Goal: Use online tool/utility: Utilize a website feature to perform a specific function

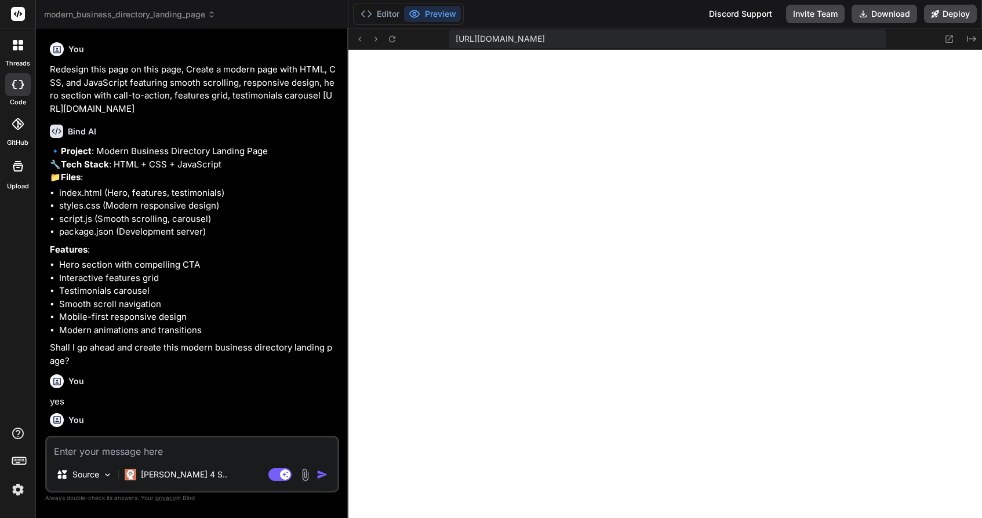
scroll to position [1850, 0]
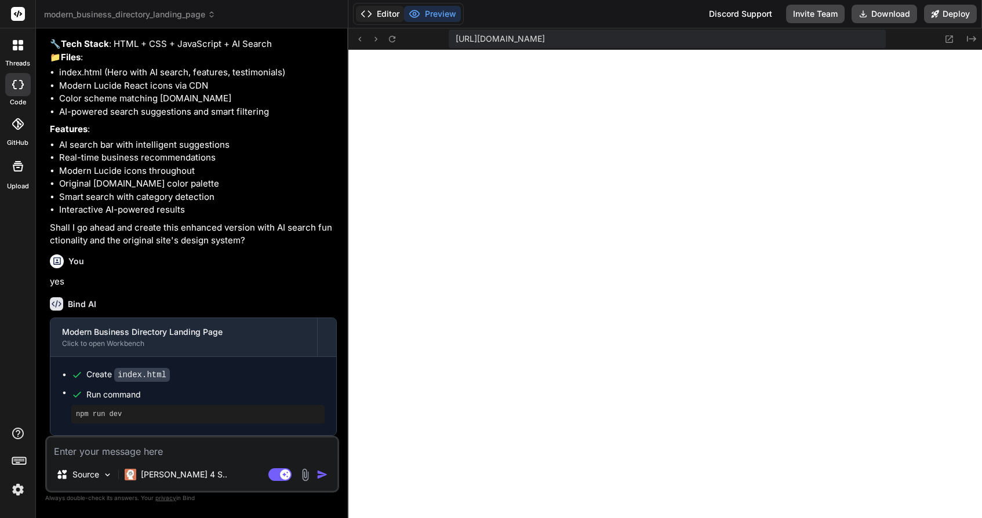
click at [383, 7] on button "Editor" at bounding box center [380, 14] width 48 height 16
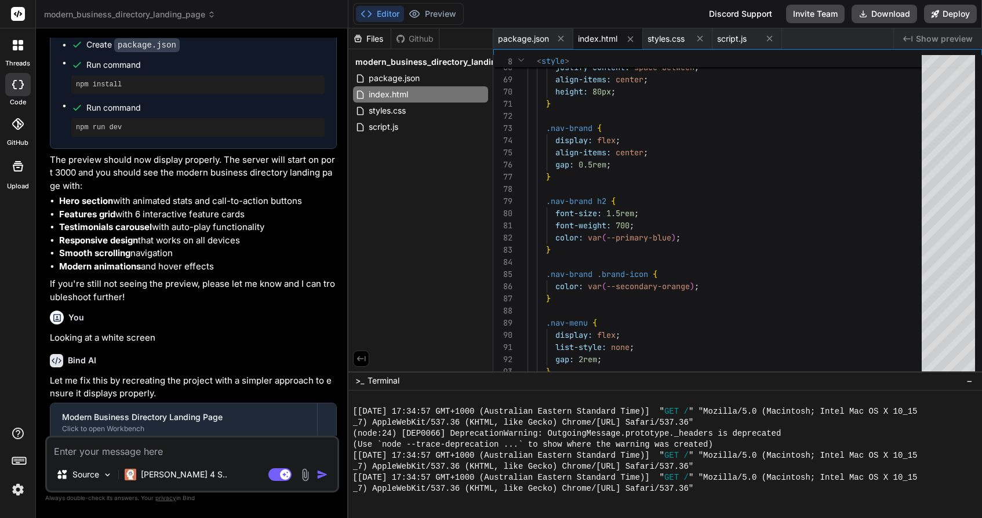
scroll to position [760, 0]
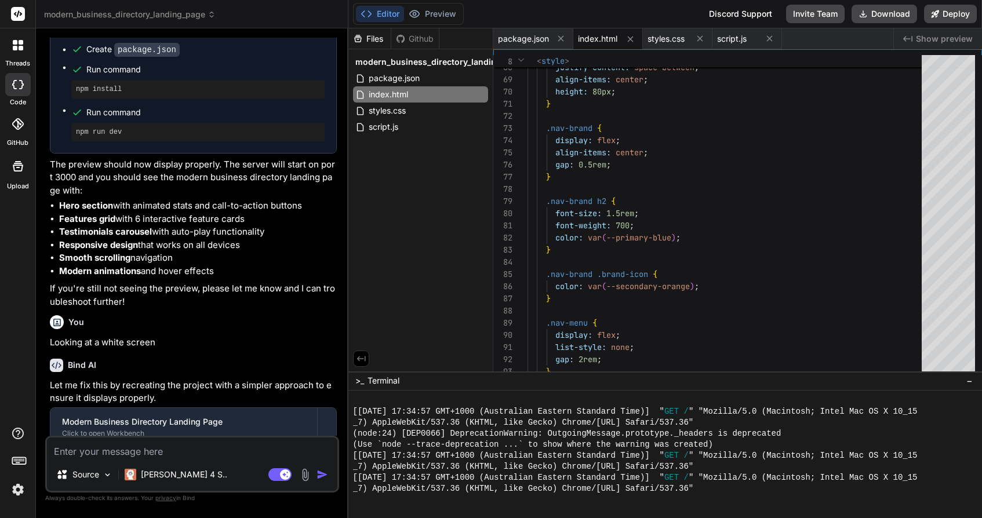
click at [15, 43] on icon at bounding box center [15, 42] width 5 height 5
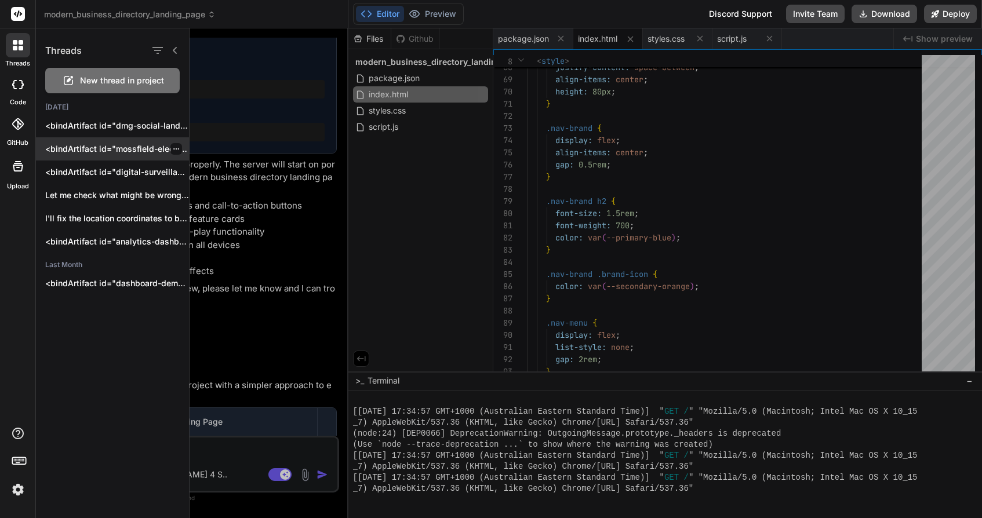
click at [83, 147] on p "<bindArtifact id="mossfield-electrical-landing" title="Mossfield Electrical Lan…" at bounding box center [117, 149] width 144 height 12
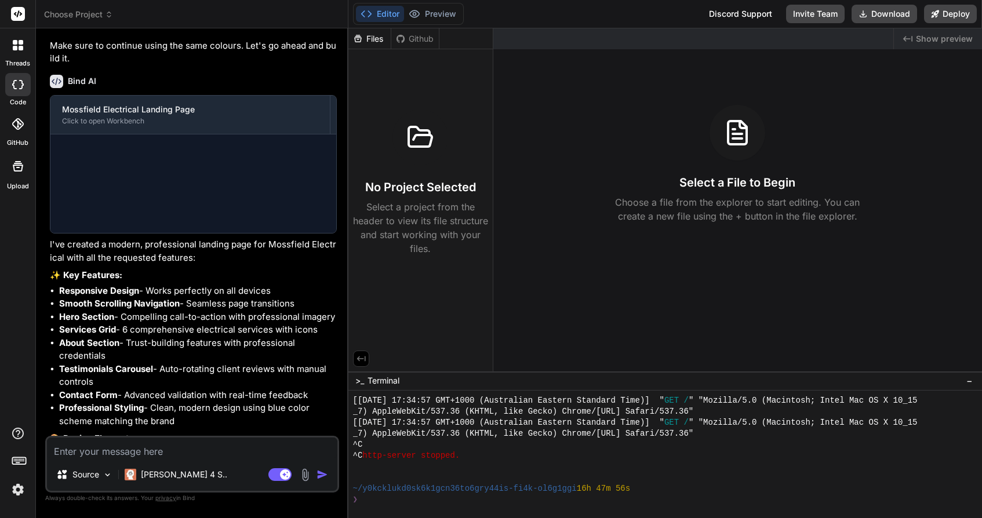
scroll to position [402, 0]
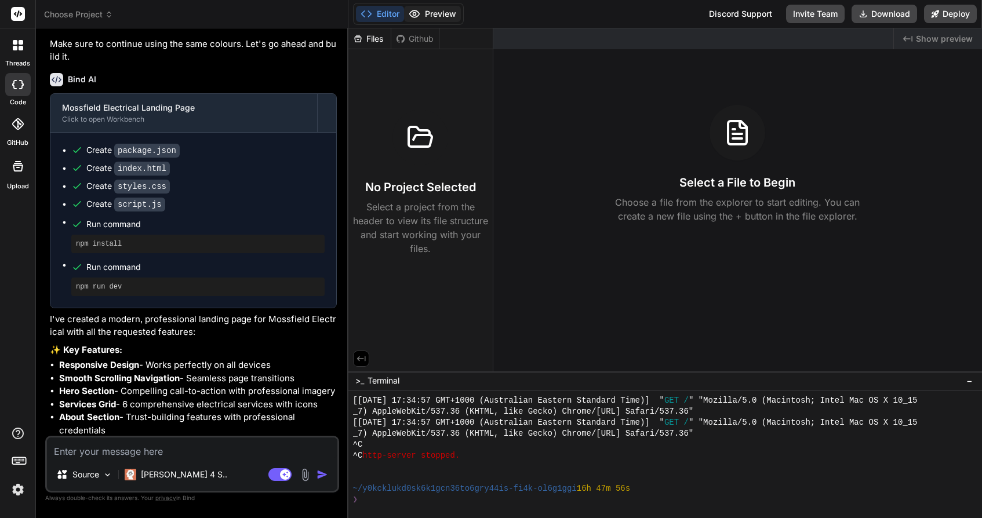
click at [434, 10] on button "Preview" at bounding box center [432, 14] width 57 height 16
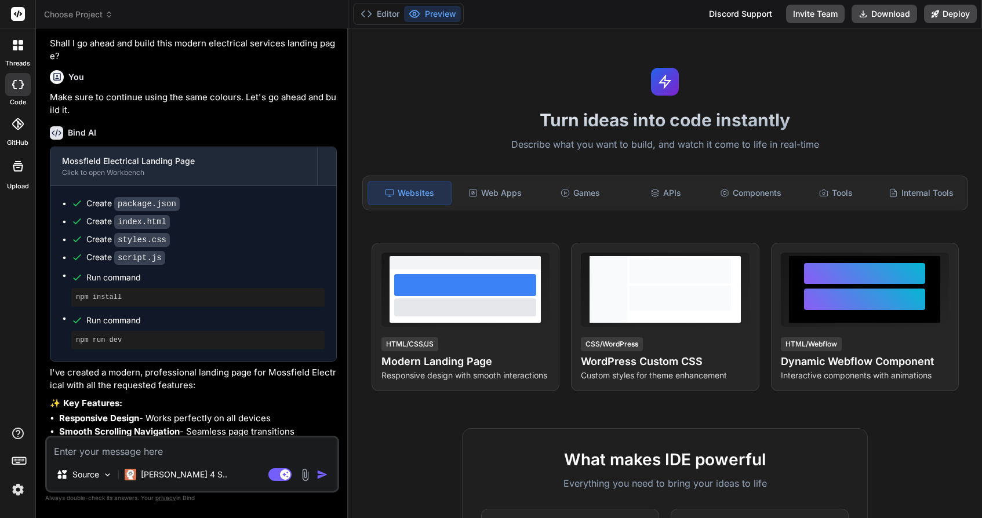
scroll to position [349, 0]
click at [222, 227] on div "Create index.html" at bounding box center [197, 221] width 253 height 12
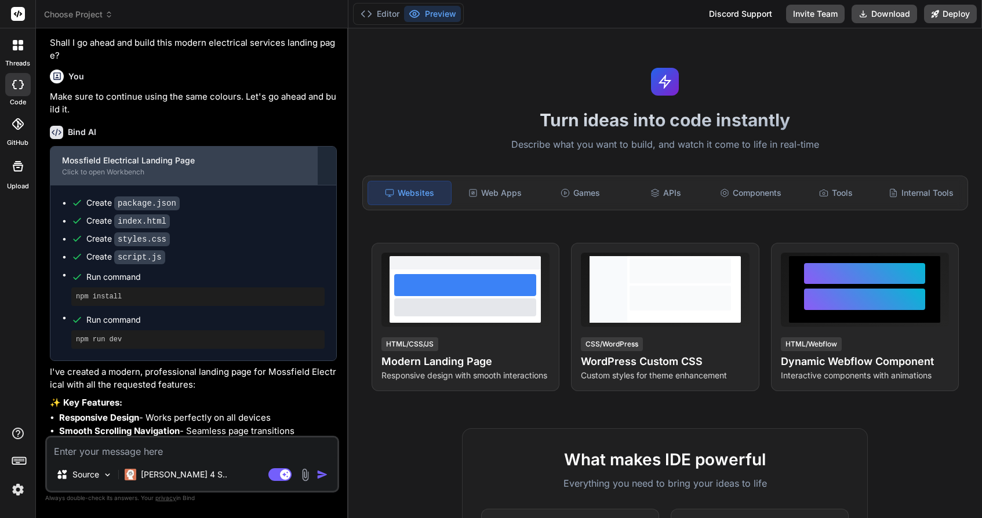
click at [157, 166] on div "Mossfield Electrical Landing Page" at bounding box center [183, 161] width 243 height 12
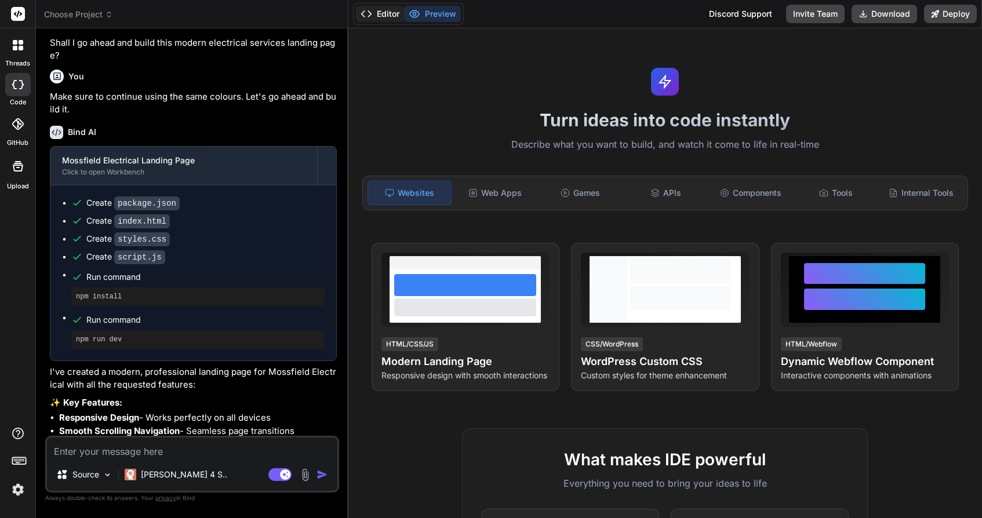
click at [384, 13] on button "Editor" at bounding box center [380, 14] width 48 height 16
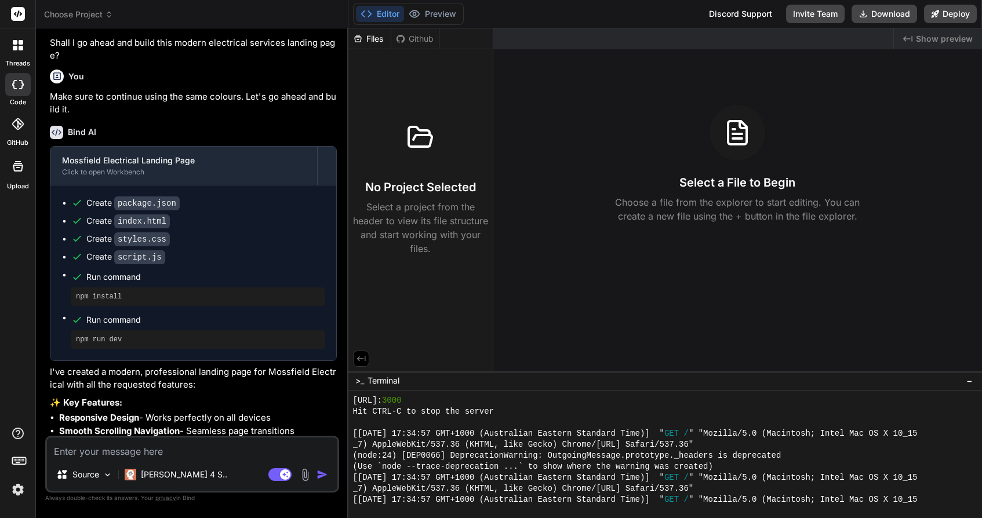
scroll to position [1827, 0]
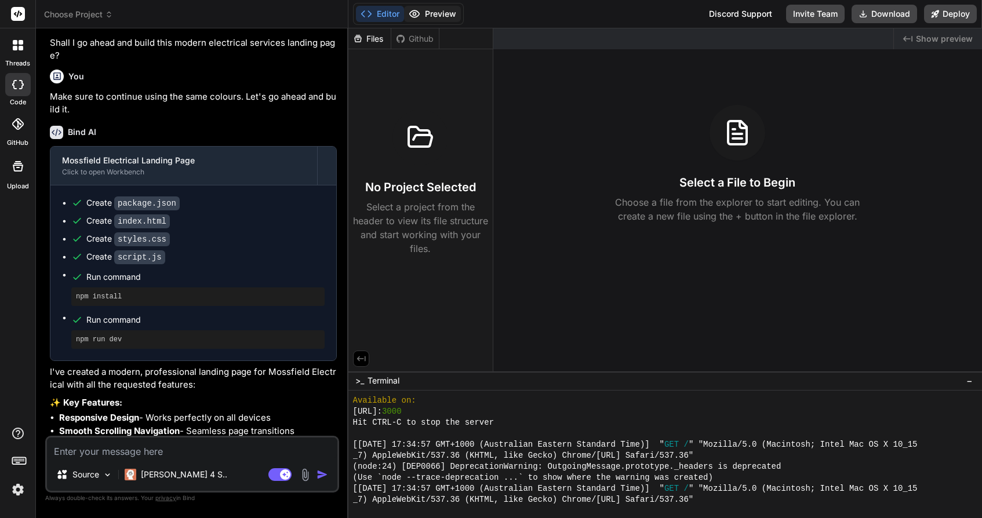
click at [430, 13] on button "Preview" at bounding box center [432, 14] width 57 height 16
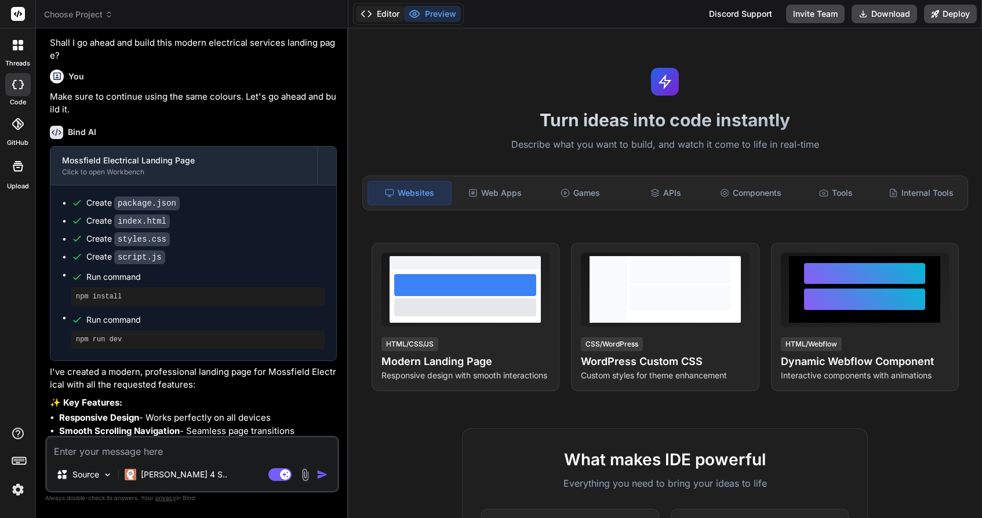
click at [385, 13] on button "Editor" at bounding box center [380, 14] width 48 height 16
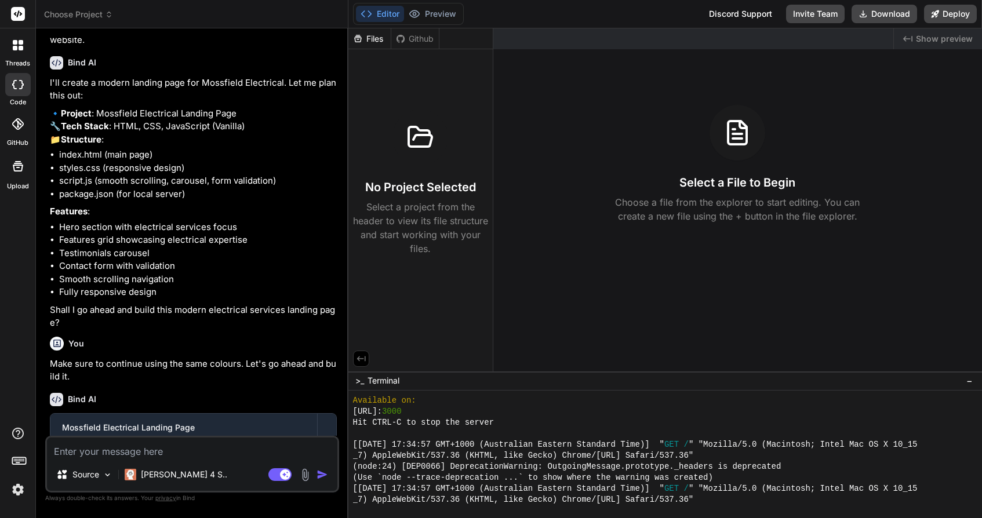
scroll to position [55, 0]
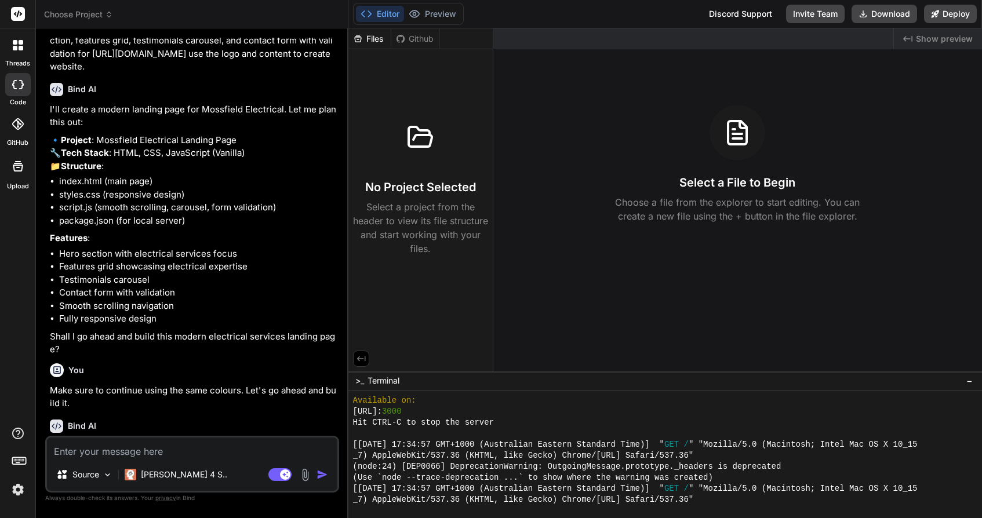
click at [16, 42] on icon at bounding box center [15, 42] width 5 height 5
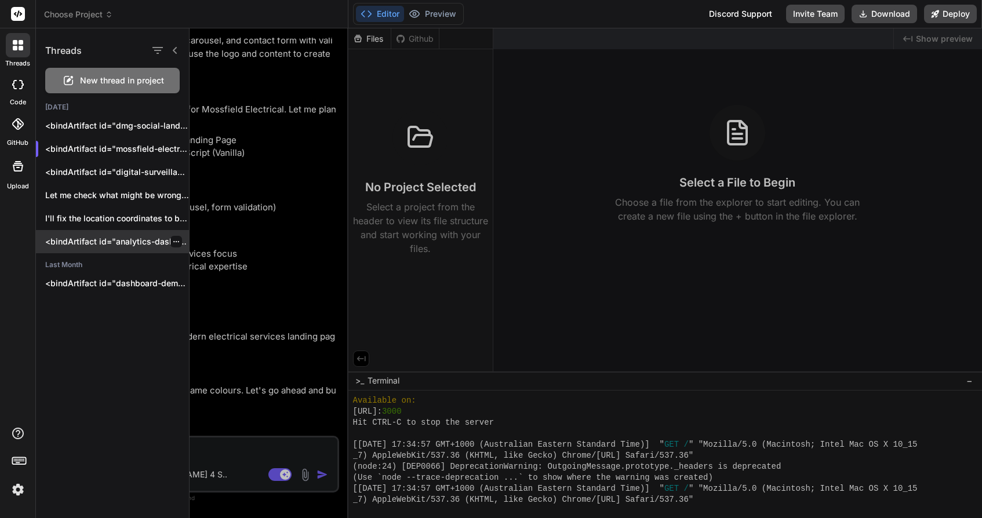
click at [70, 242] on p "<bindArtifact id="analytics-dashboard" title="Analytics Dashboard"> <bindAction…" at bounding box center [117, 242] width 144 height 12
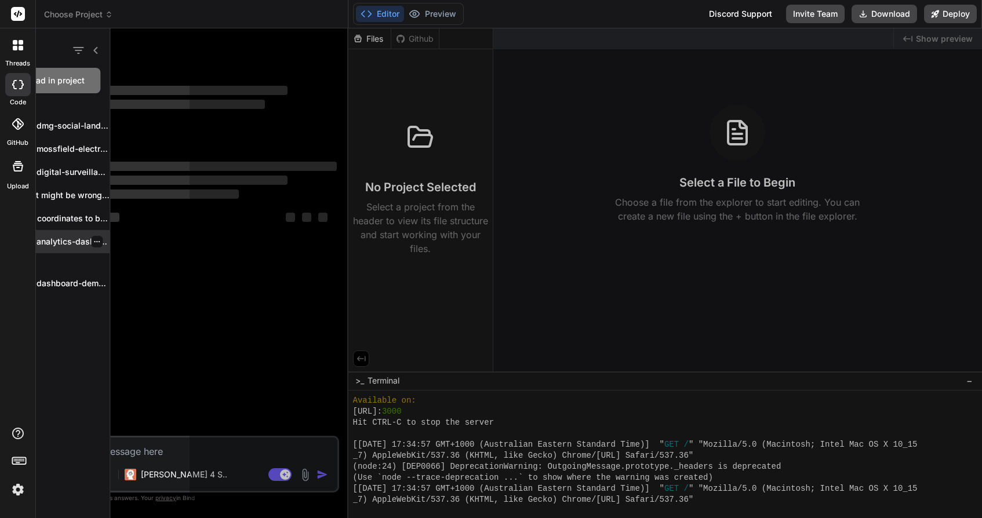
scroll to position [0, 0]
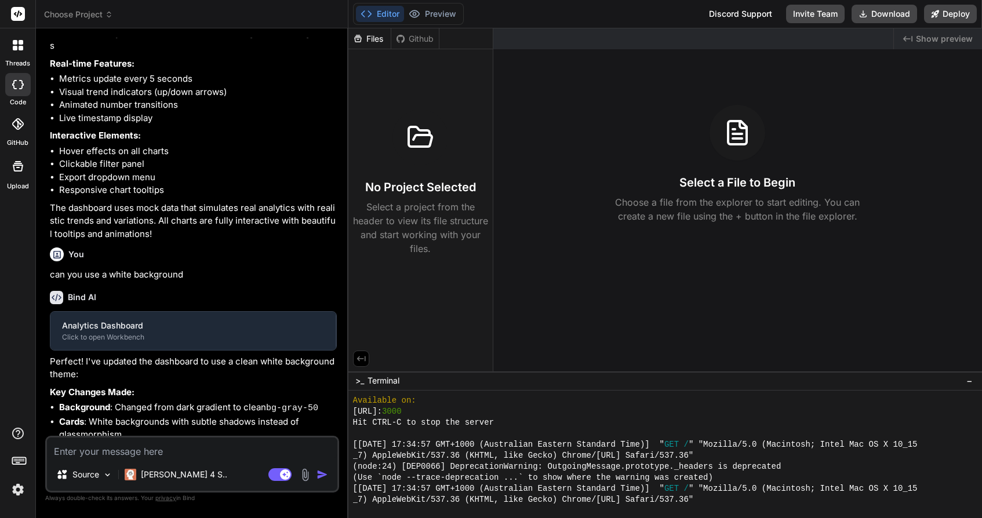
type textarea "x"
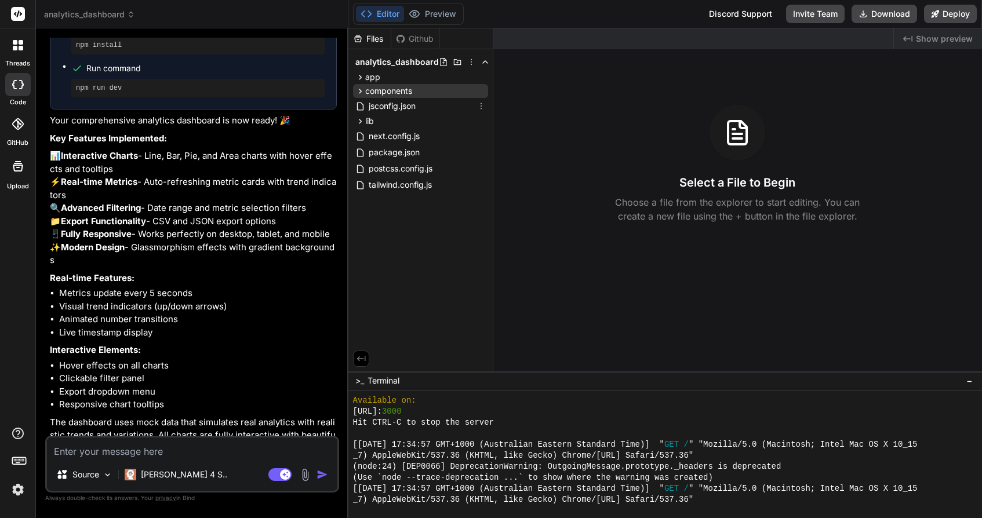
scroll to position [880, 0]
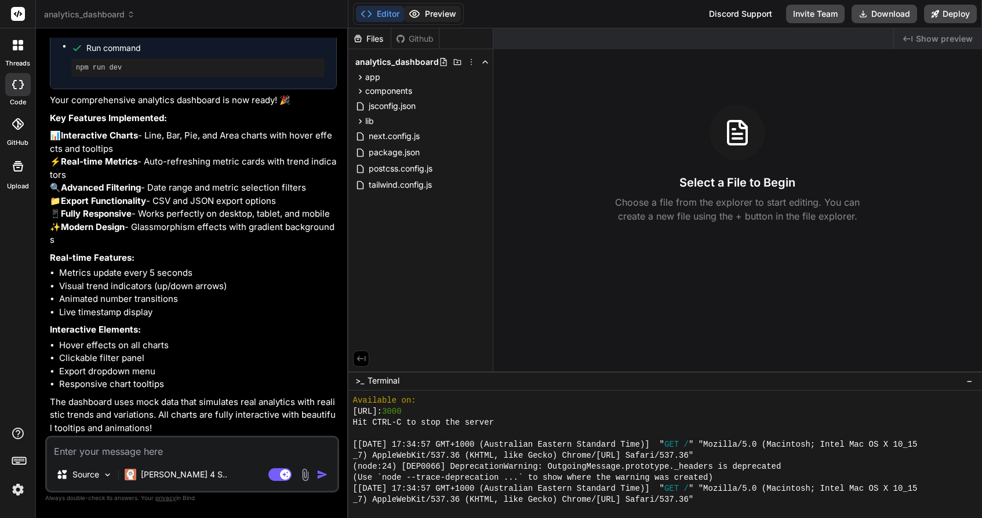
click at [429, 12] on button "Preview" at bounding box center [432, 14] width 57 height 16
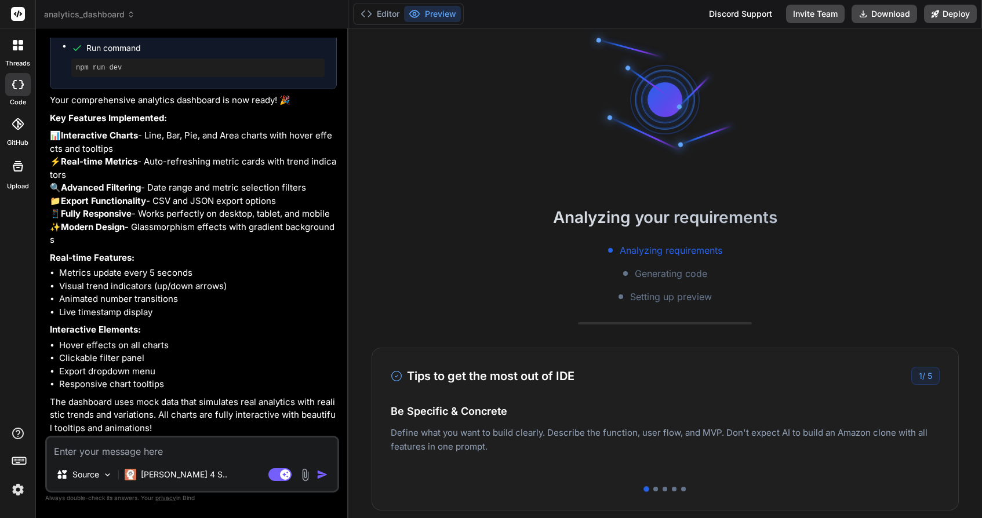
scroll to position [0, 0]
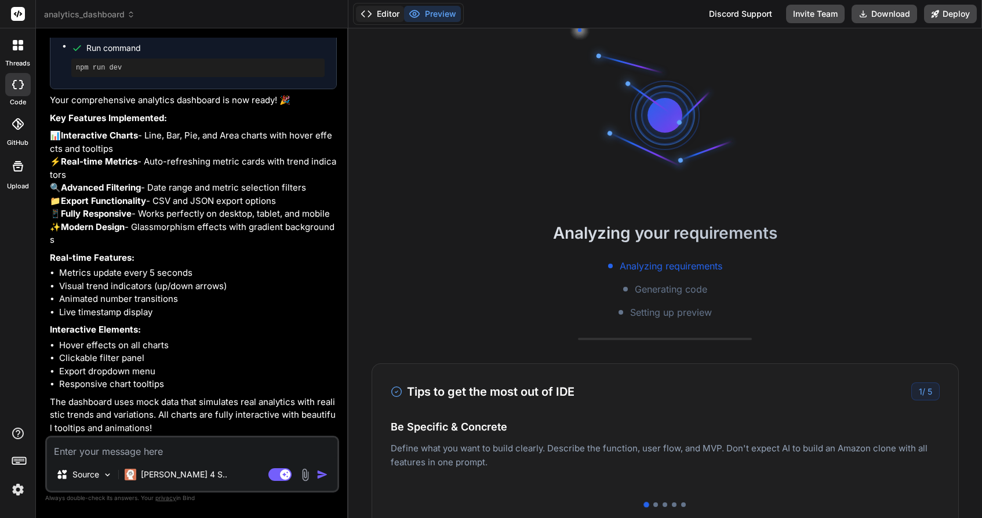
click at [387, 8] on button "Editor" at bounding box center [380, 14] width 48 height 16
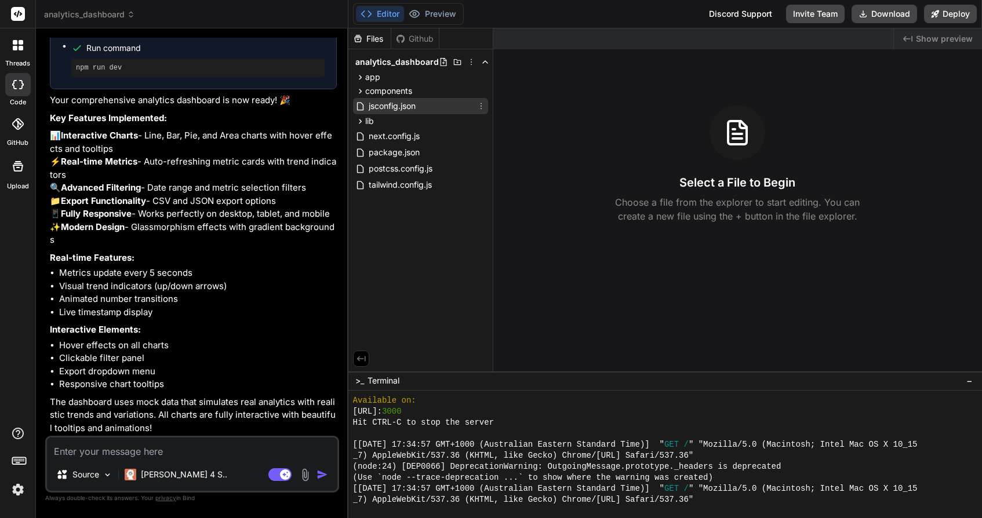
click at [378, 103] on span "jsconfig.json" at bounding box center [391, 106] width 49 height 14
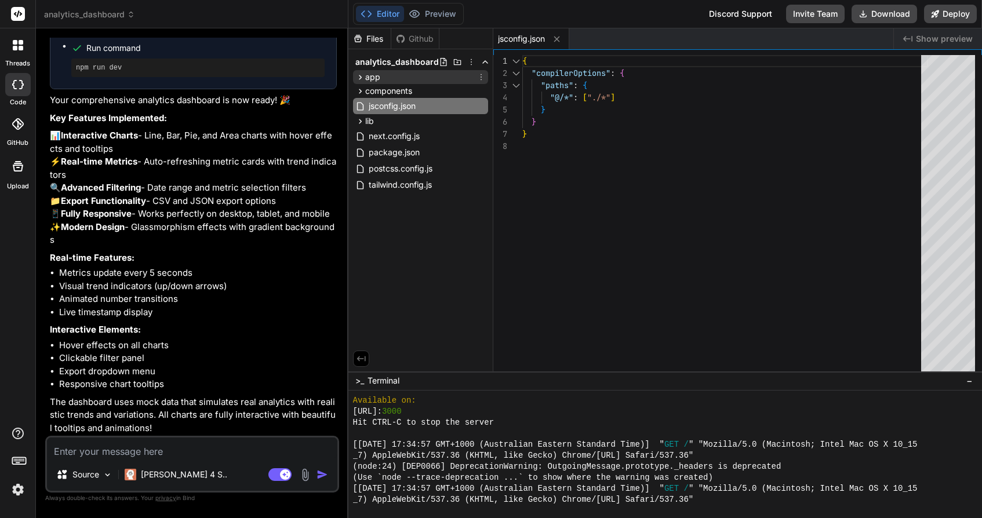
click at [381, 72] on div "app" at bounding box center [420, 77] width 135 height 14
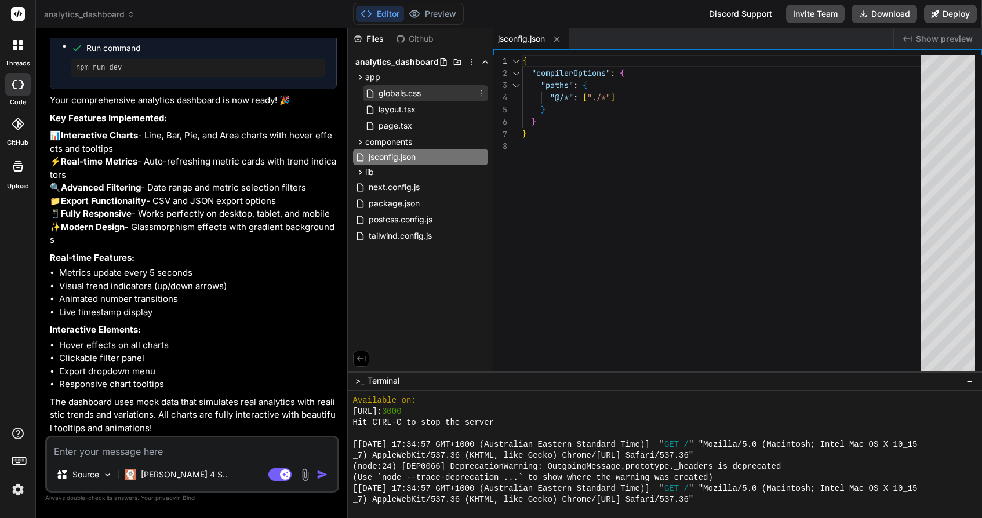
click at [380, 90] on span "globals.css" at bounding box center [399, 93] width 45 height 14
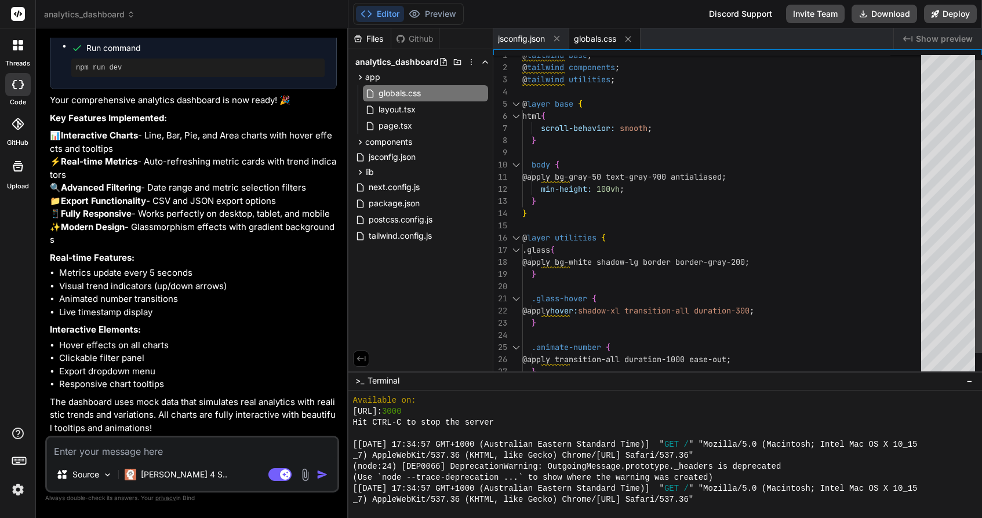
scroll to position [97, 0]
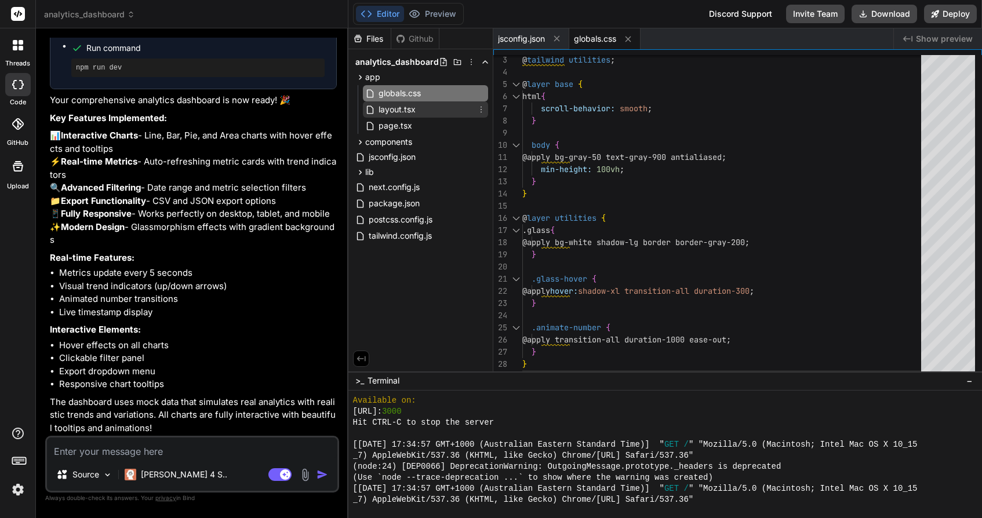
click at [393, 107] on span "layout.tsx" at bounding box center [396, 110] width 39 height 14
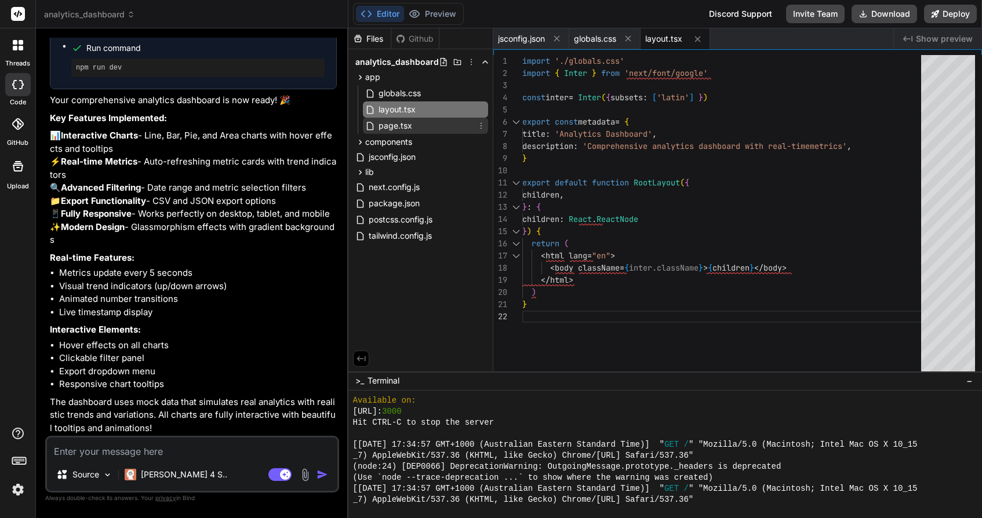
click at [389, 123] on span "page.tsx" at bounding box center [395, 126] width 36 height 14
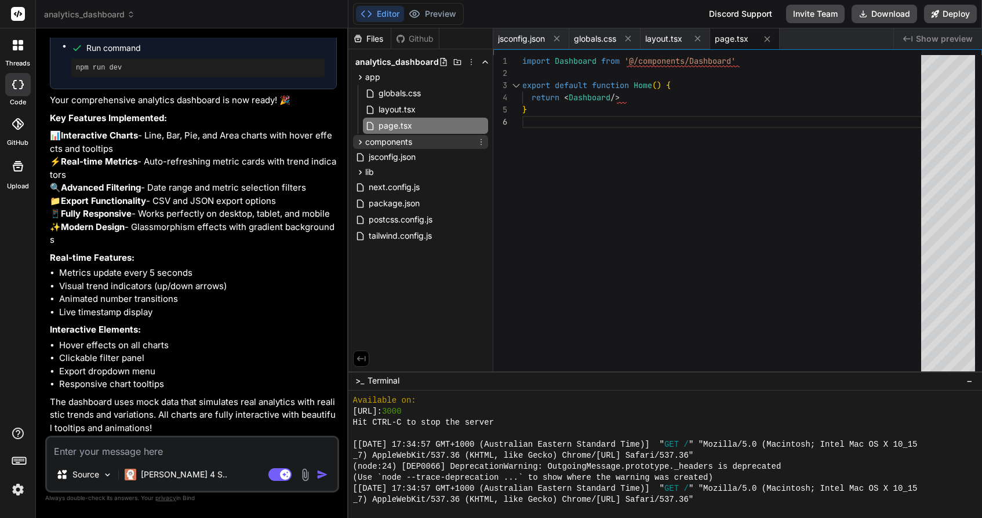
click at [385, 141] on span "components" at bounding box center [388, 142] width 47 height 12
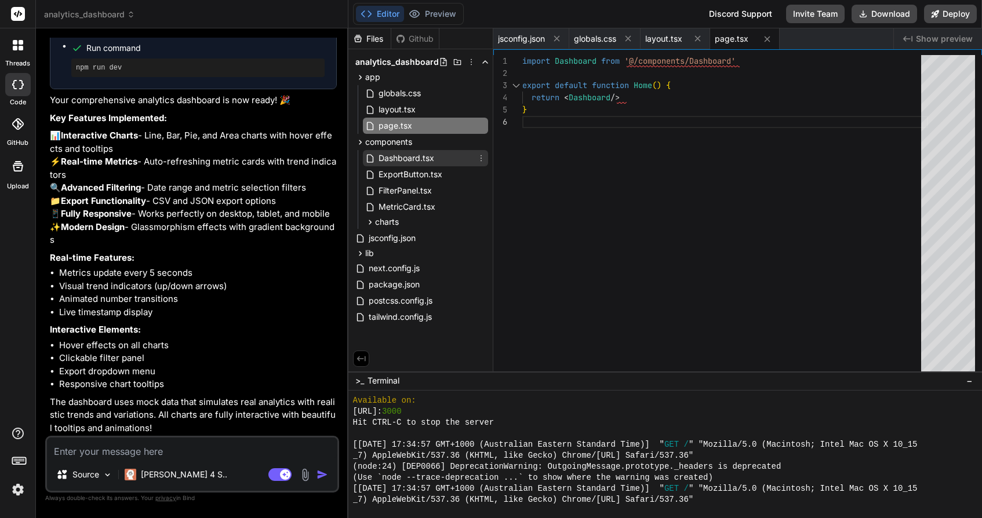
click at [392, 156] on span "Dashboard.tsx" at bounding box center [406, 158] width 58 height 14
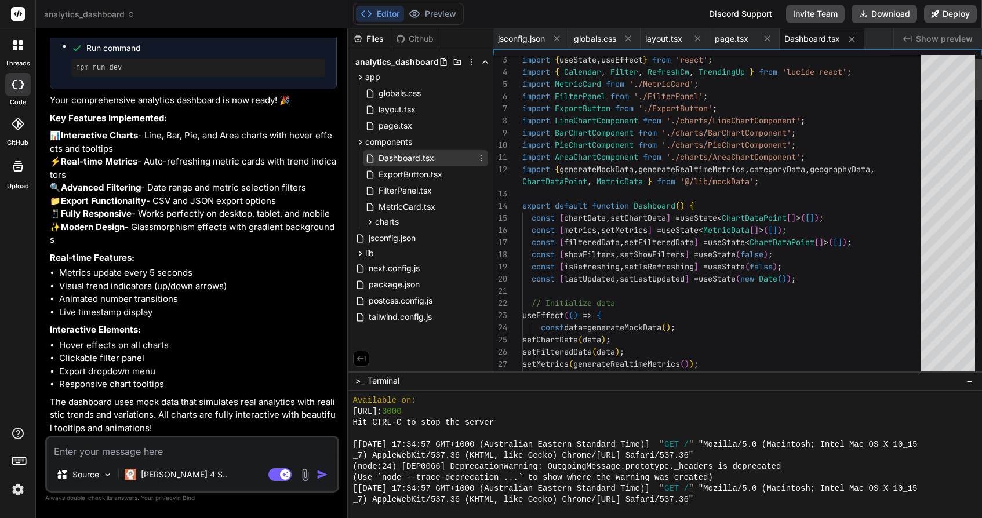
scroll to position [24, 0]
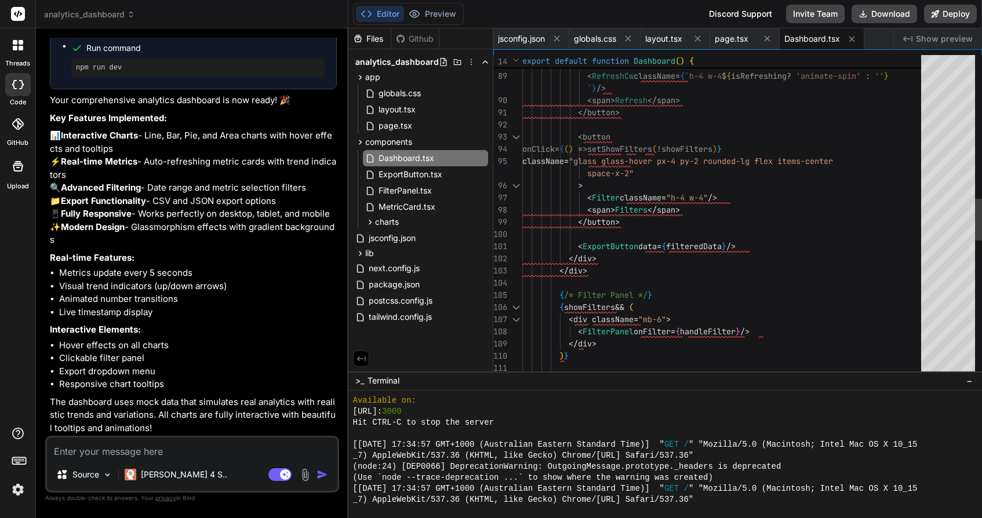
click at [952, 176] on div at bounding box center [948, 216] width 54 height 322
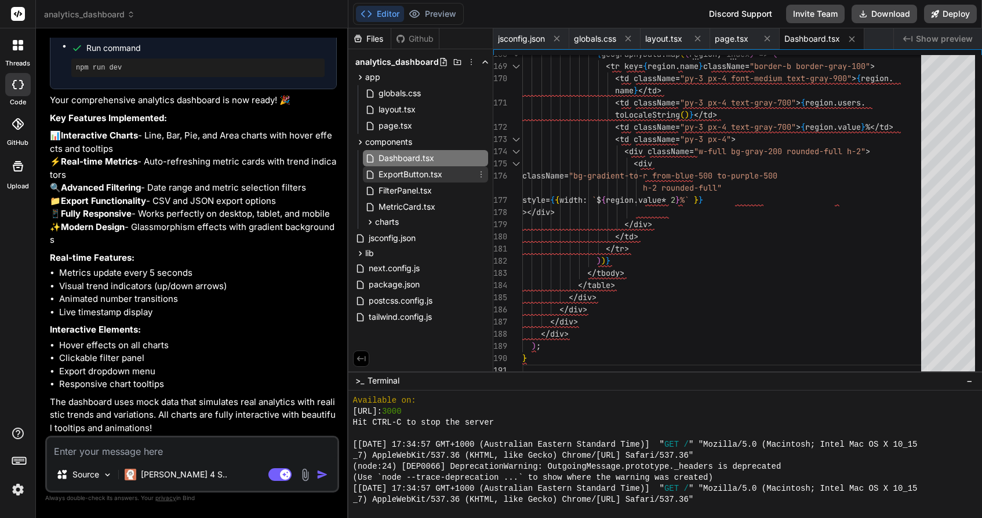
click at [399, 173] on span "ExportButton.tsx" at bounding box center [410, 175] width 66 height 14
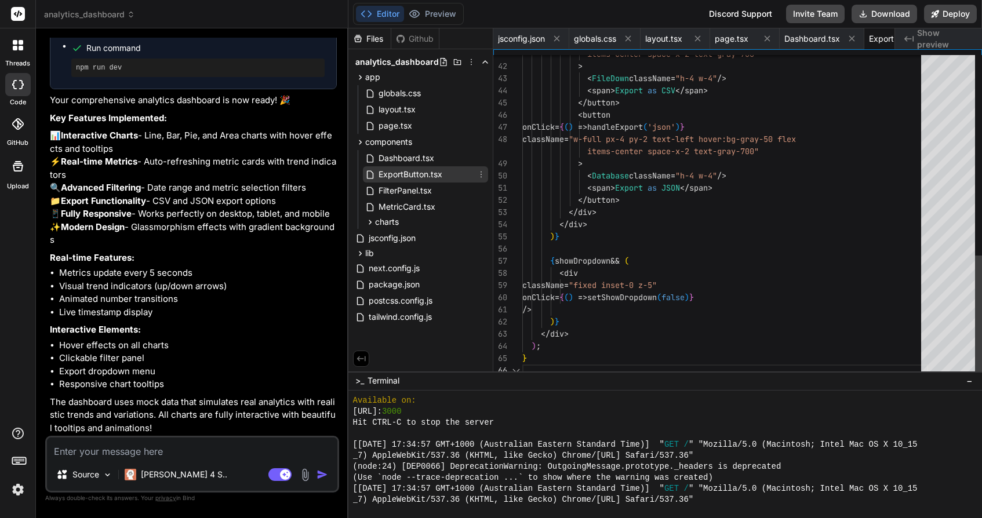
scroll to position [110, 0]
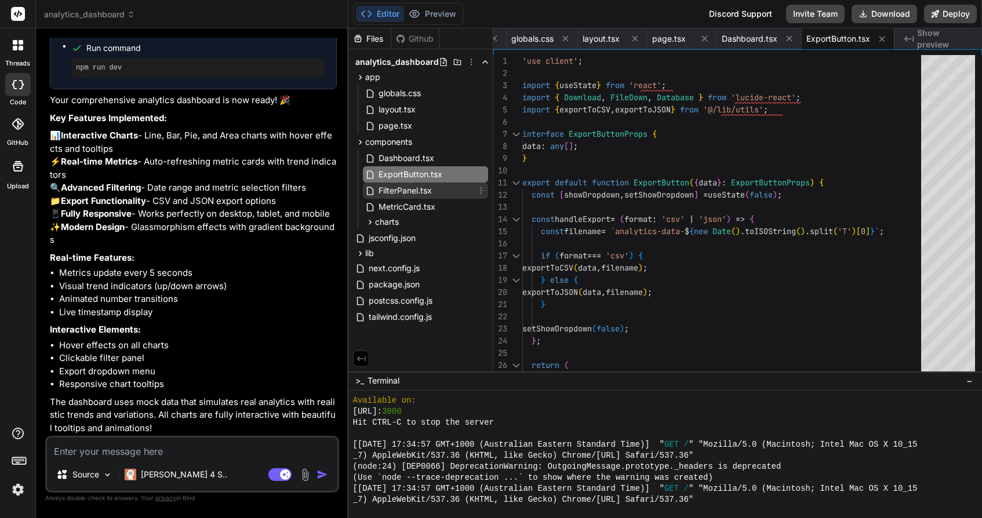
click at [394, 188] on span "FilterPanel.tsx" at bounding box center [405, 191] width 56 height 14
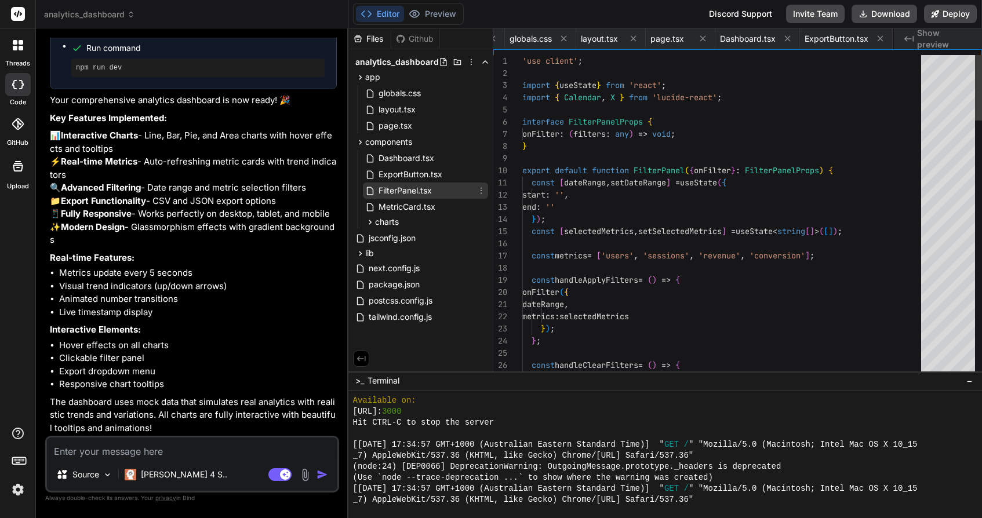
scroll to position [109, 0]
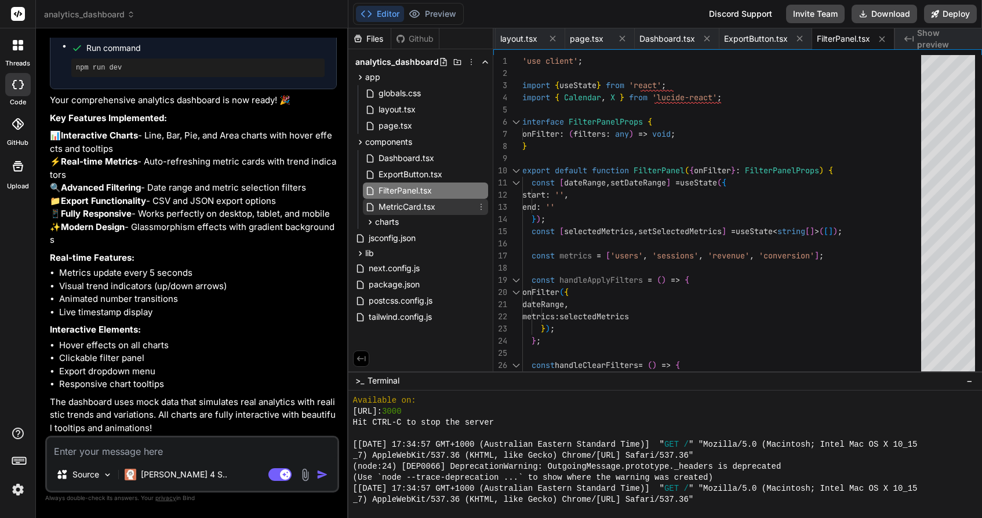
click at [403, 205] on span "MetricCard.tsx" at bounding box center [406, 207] width 59 height 14
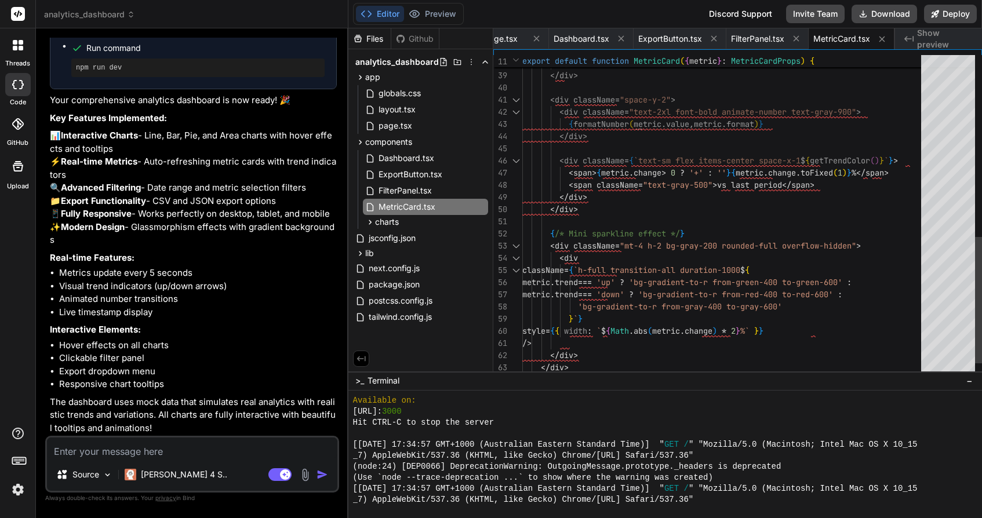
scroll to position [73, 0]
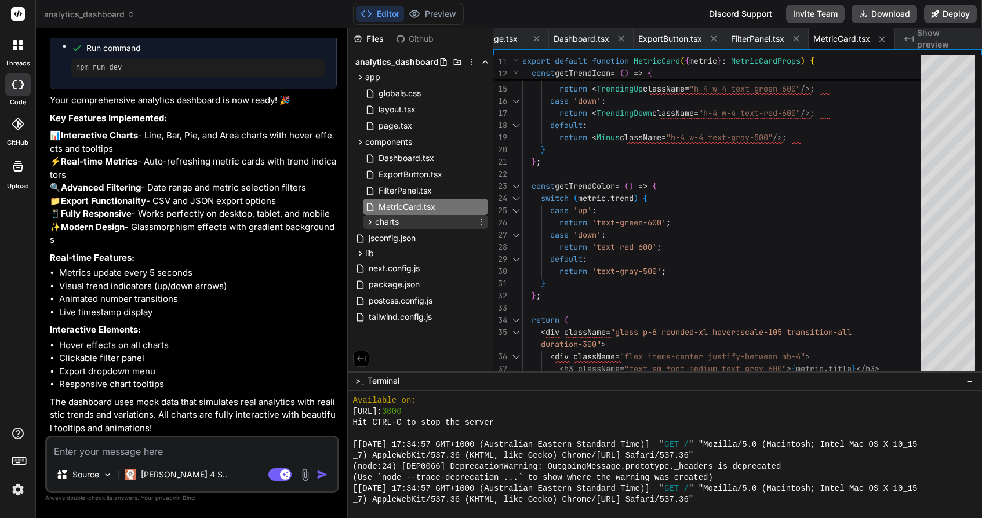
click at [381, 223] on span "charts" at bounding box center [387, 222] width 24 height 12
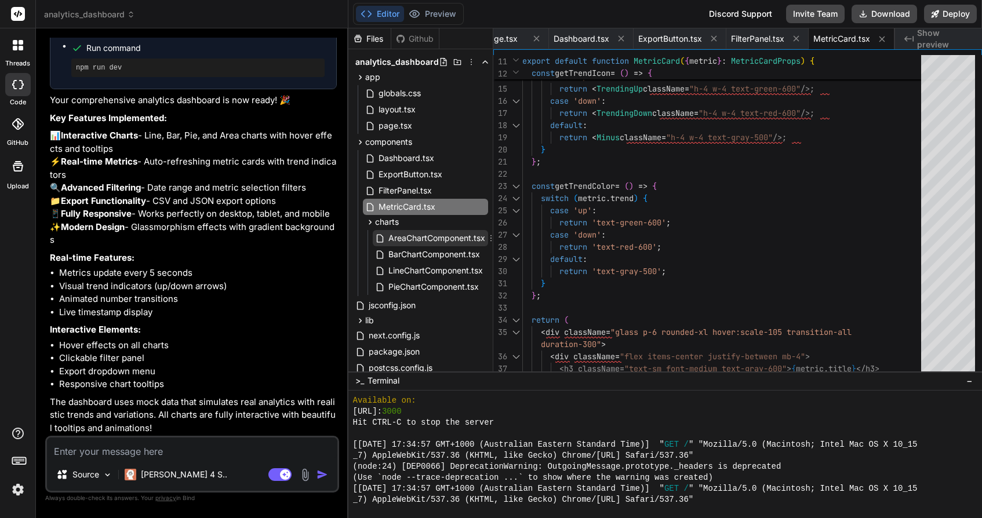
click at [404, 241] on span "AreaChartComponent.tsx" at bounding box center [436, 238] width 99 height 14
type textarea "</defs> </AreaChart> </ResponsiveContainer> ); }"
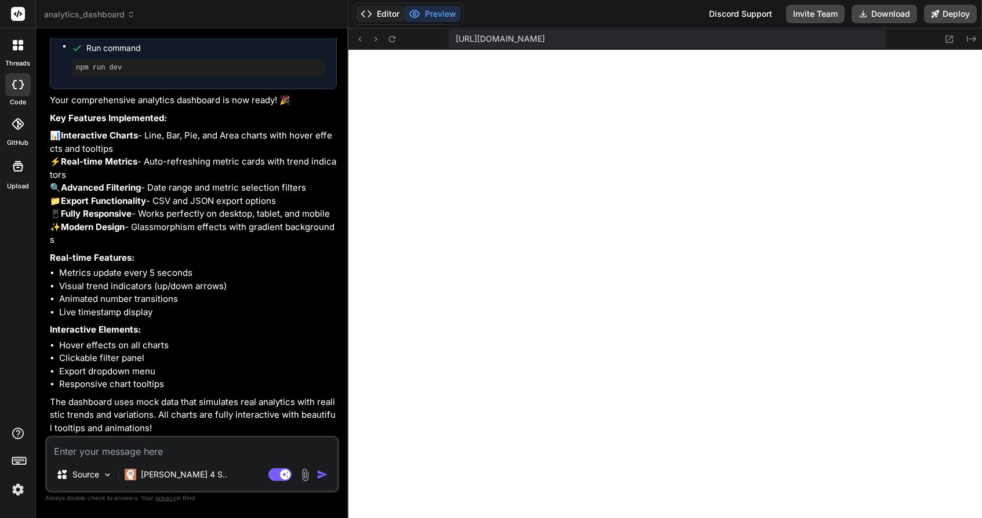
click at [387, 9] on button "Editor" at bounding box center [380, 14] width 48 height 16
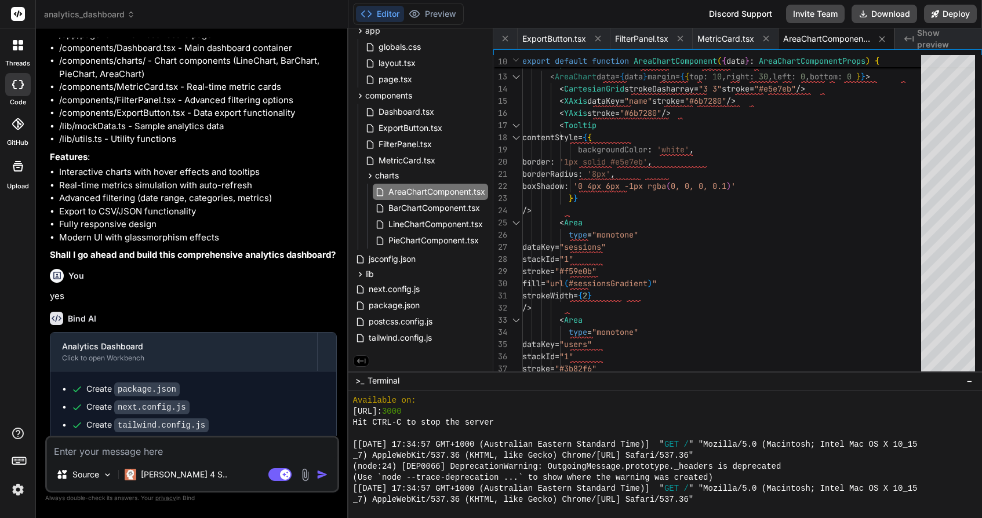
scroll to position [0, 0]
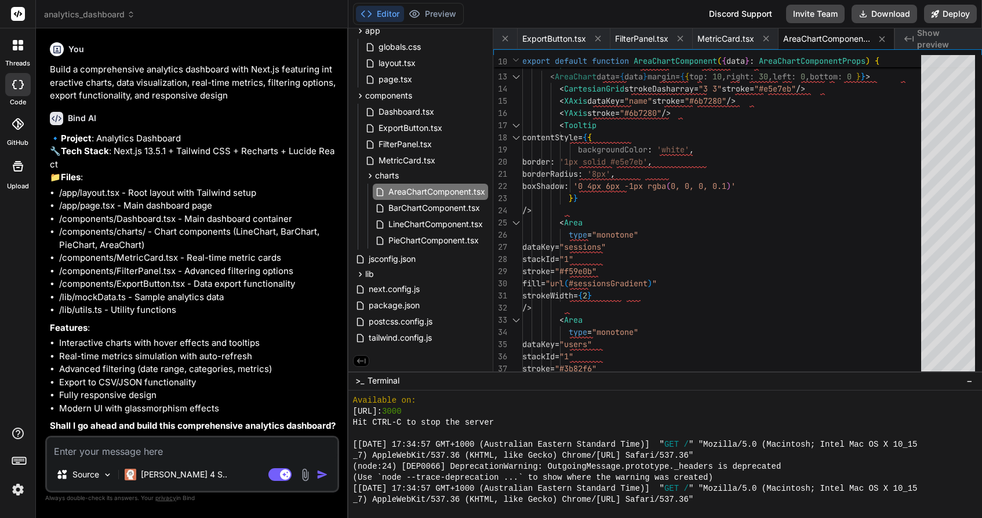
click at [22, 46] on icon at bounding box center [21, 48] width 5 height 5
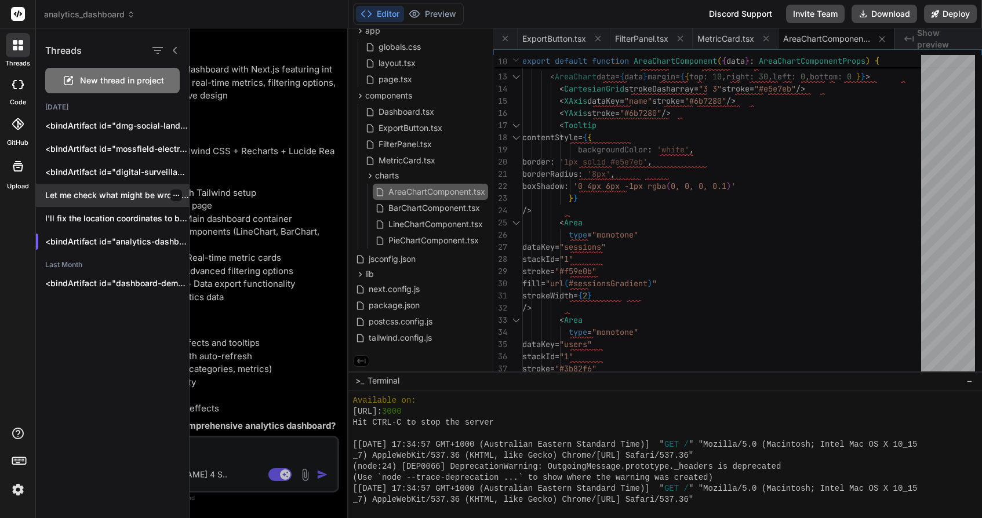
click at [82, 196] on p "Let me check what might be wrong...." at bounding box center [117, 196] width 144 height 12
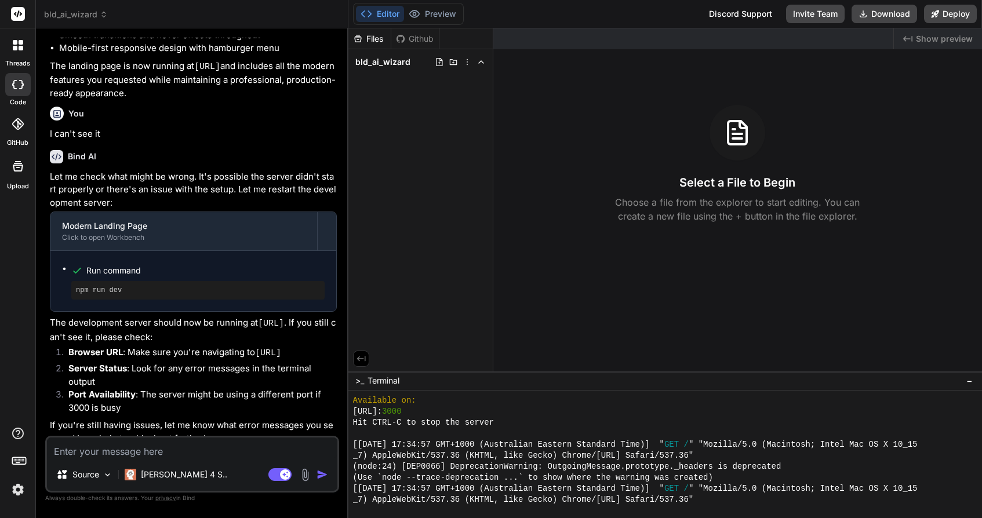
scroll to position [820, 0]
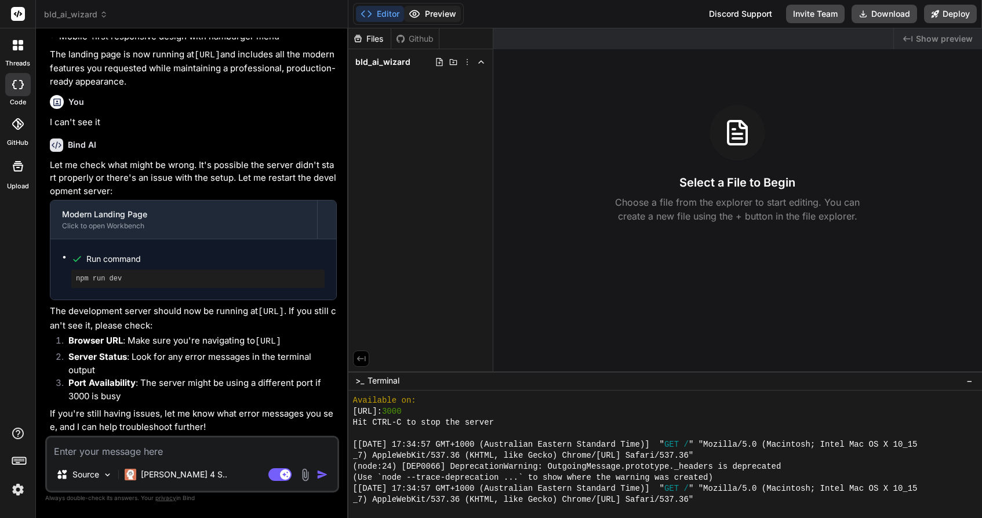
click at [436, 14] on button "Preview" at bounding box center [432, 14] width 57 height 16
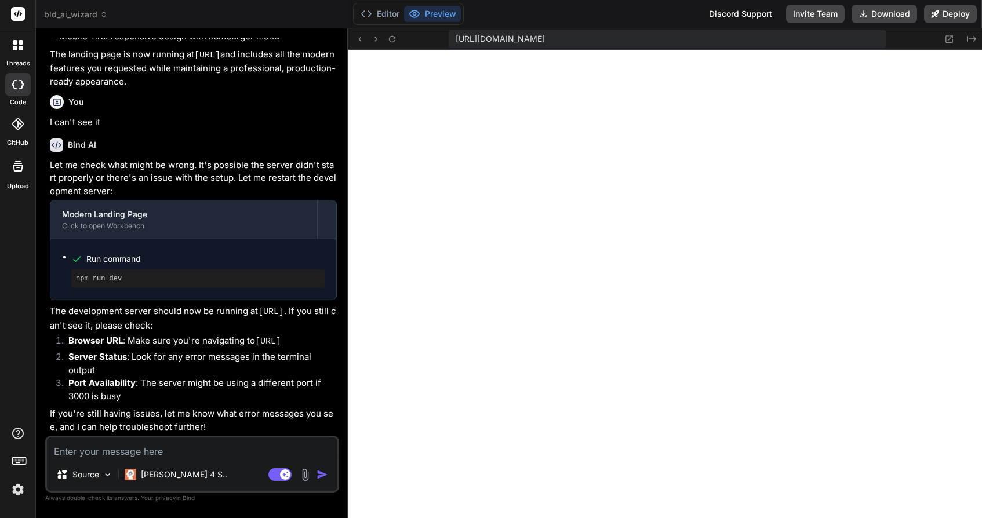
click at [21, 42] on icon at bounding box center [21, 42] width 5 height 5
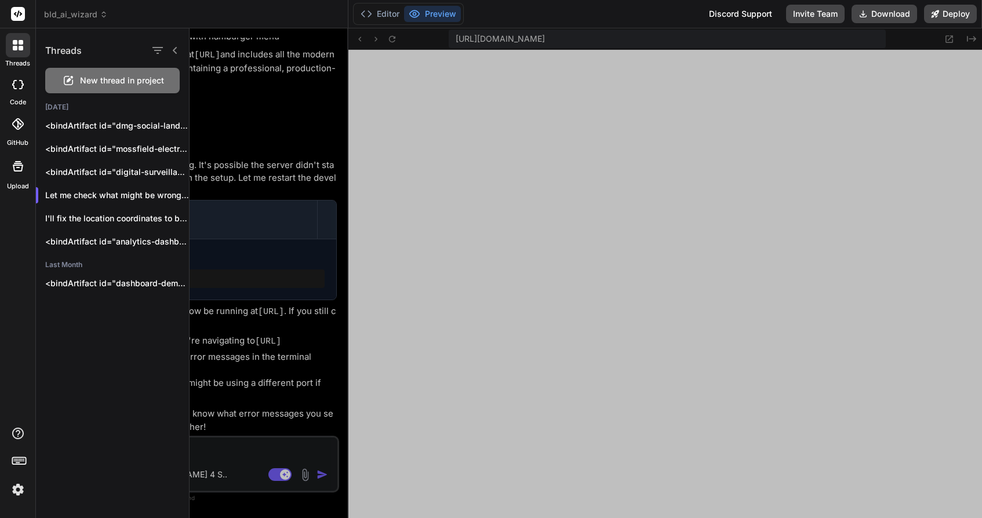
click at [111, 81] on span "New thread in project" at bounding box center [122, 81] width 84 height 12
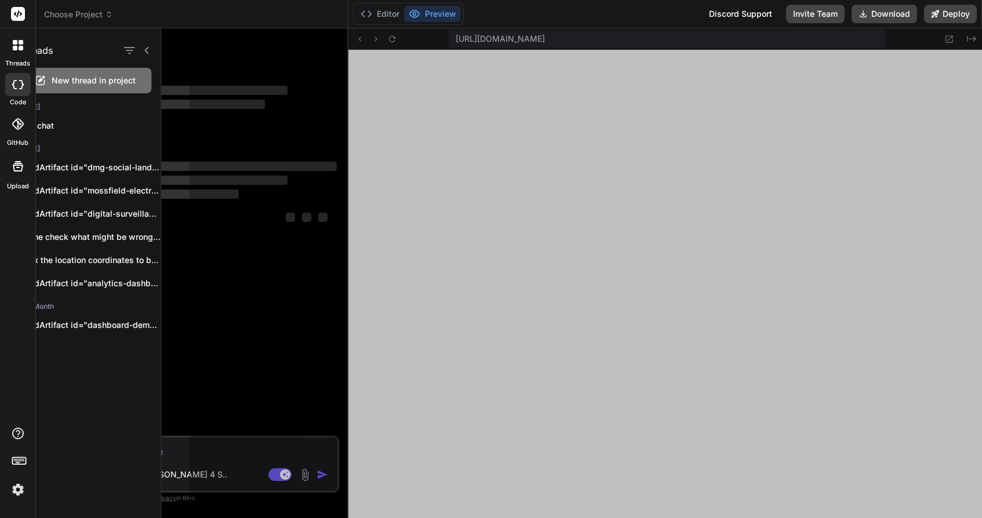
scroll to position [0, 0]
type textarea "x"
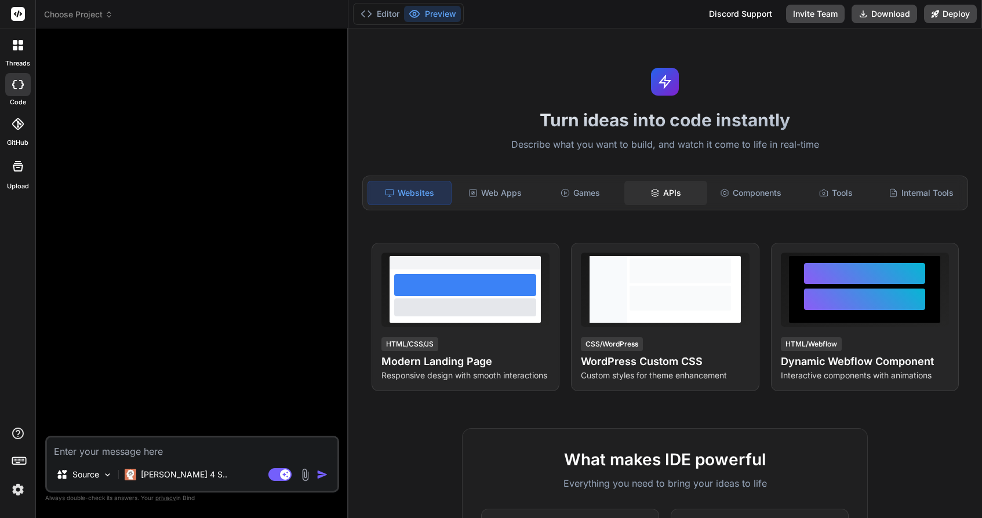
click at [675, 191] on div "APIs" at bounding box center [665, 193] width 83 height 24
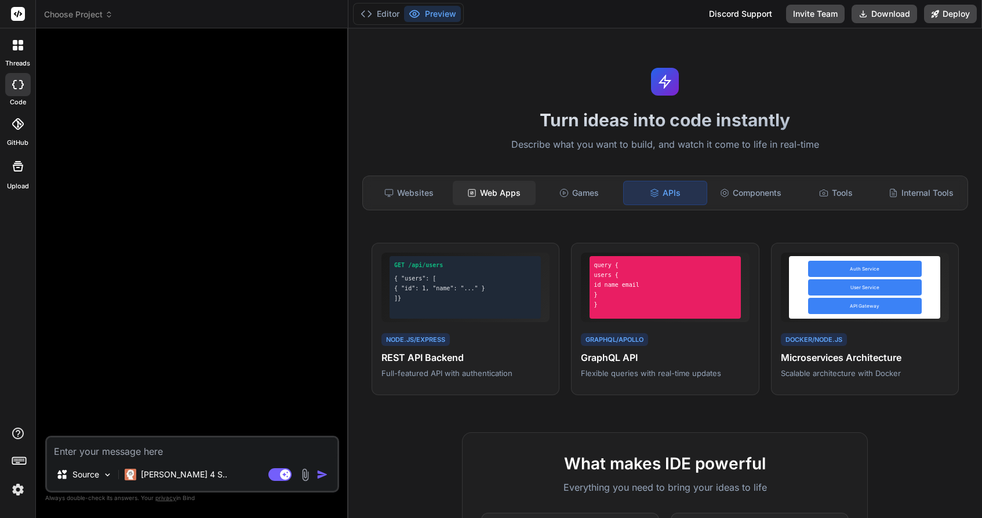
click at [504, 191] on div "Web Apps" at bounding box center [494, 193] width 83 height 24
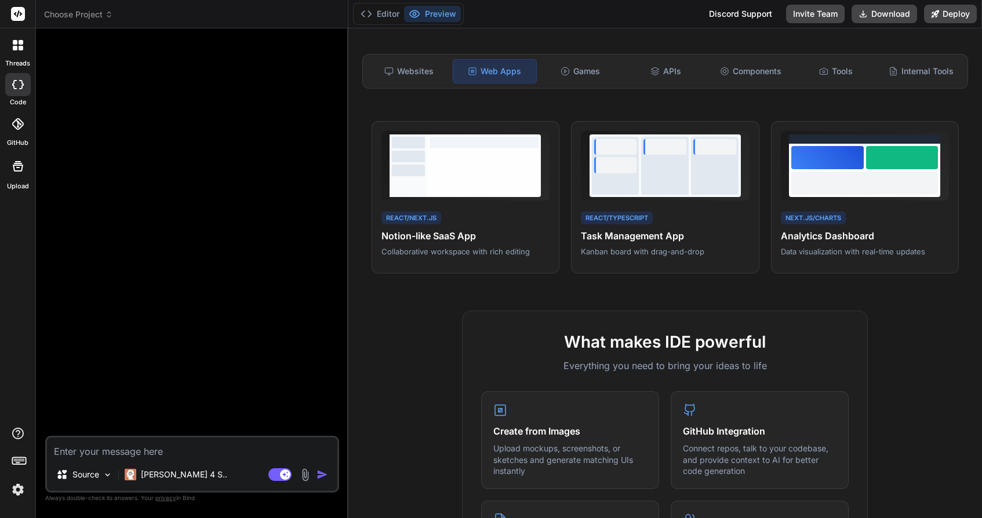
scroll to position [95, 0]
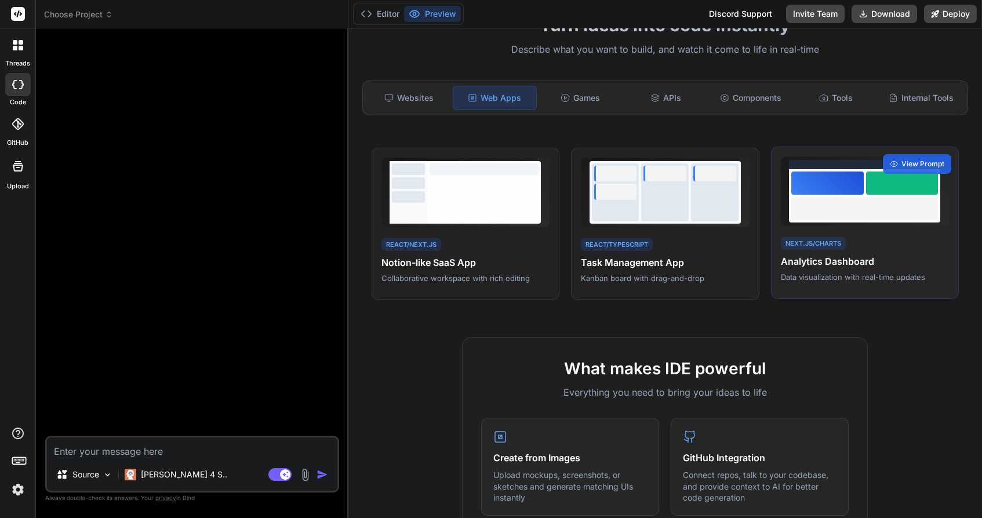
click at [864, 194] on div at bounding box center [864, 195] width 151 height 53
click at [911, 162] on span "View Prompt" at bounding box center [922, 164] width 43 height 10
